Goal: Information Seeking & Learning: Learn about a topic

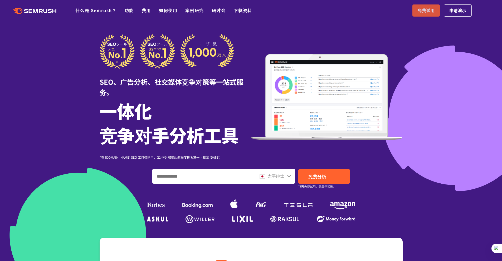
click at [426, 9] on font "免费试用" at bounding box center [426, 10] width 17 height 6
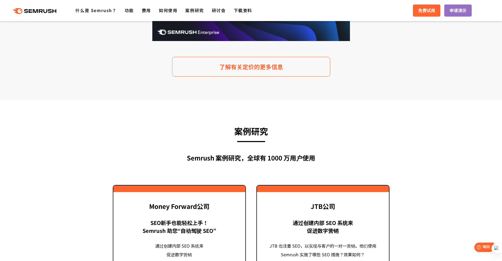
scroll to position [1121, 0]
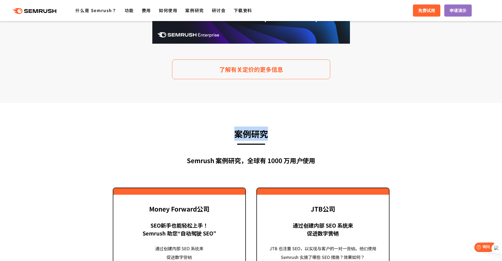
drag, startPoint x: 267, startPoint y: 134, endPoint x: 228, endPoint y: 135, distance: 39.3
click at [228, 135] on h3 "案例研究" at bounding box center [251, 134] width 277 height 14
click at [300, 143] on div "案例研究 Semrush 案例研究， 全球有 1000 万用户使用 以前的 骊住株式会社 “如何使用网站审核 通过技术 SEO 实践来保持网站健康” LIXI…" at bounding box center [251, 242] width 277 height 231
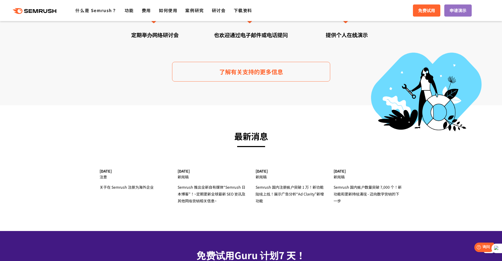
scroll to position [1569, 0]
